Goal: Check status

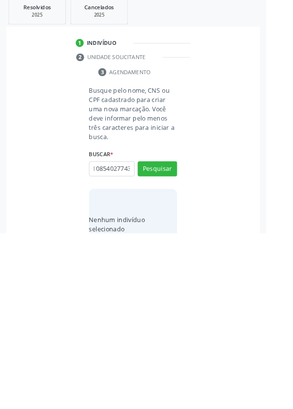
scroll to position [0, 18]
type input "708108540277432"
click at [182, 341] on button "Pesquisar" at bounding box center [173, 338] width 43 height 17
type input "708108540277432"
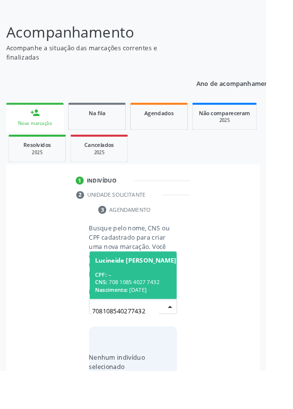
scroll to position [77, 0]
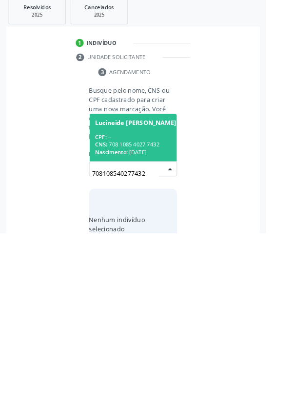
click at [141, 316] on span "Nascimento:" at bounding box center [122, 320] width 36 height 8
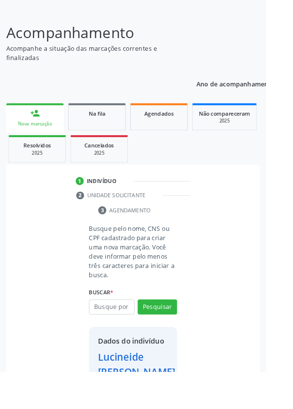
scroll to position [72, 0]
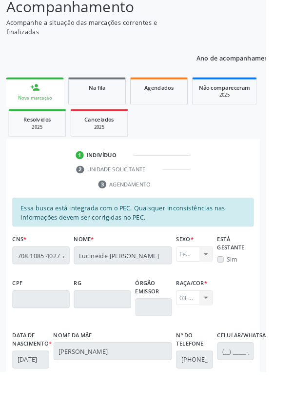
scroll to position [232, 0]
